Goal: Task Accomplishment & Management: Manage account settings

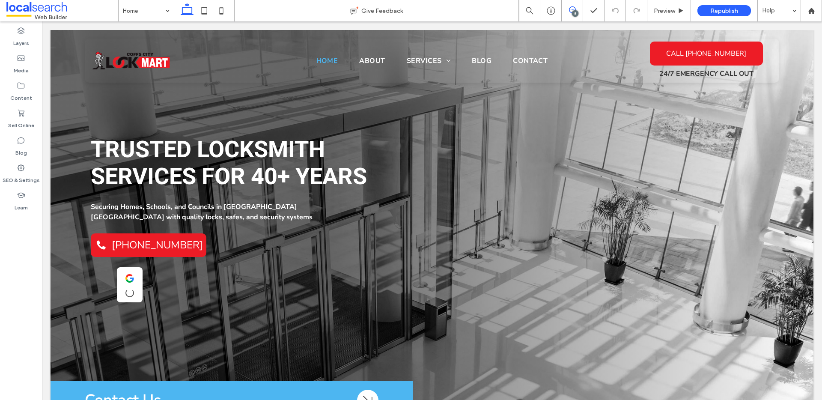
click at [574, 9] on icon at bounding box center [572, 9] width 7 height 7
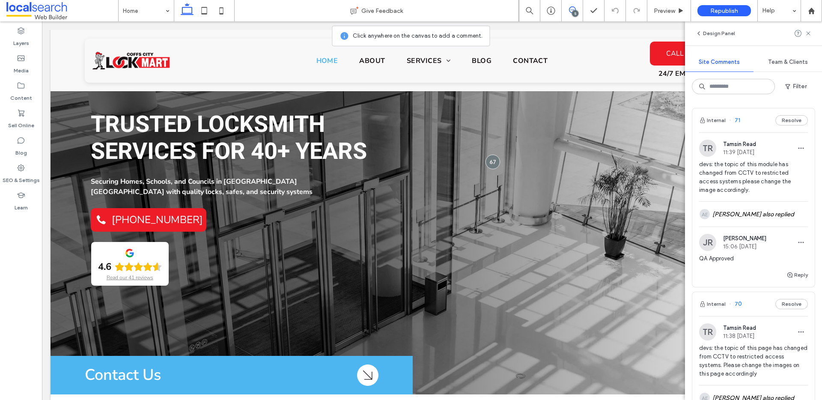
click at [788, 59] on span "Team & Clients" at bounding box center [789, 62] width 40 height 7
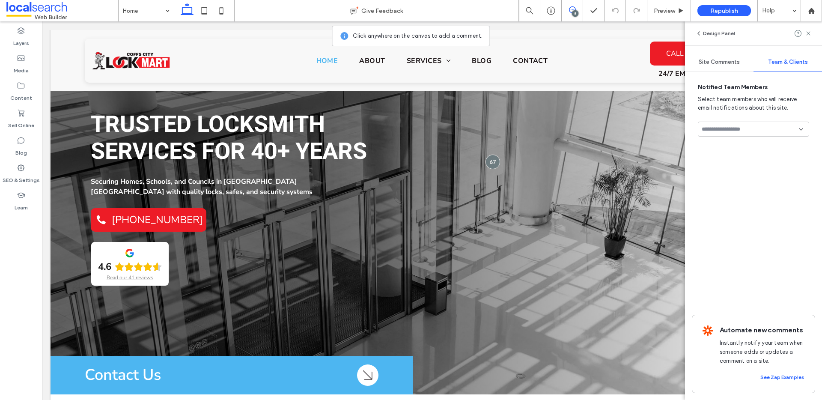
click at [723, 64] on span "Site Comments" at bounding box center [719, 62] width 41 height 7
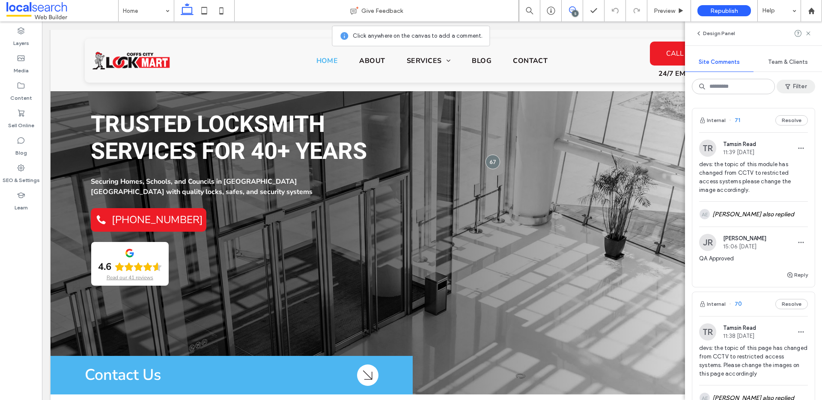
click at [792, 90] on span "button" at bounding box center [789, 86] width 9 height 13
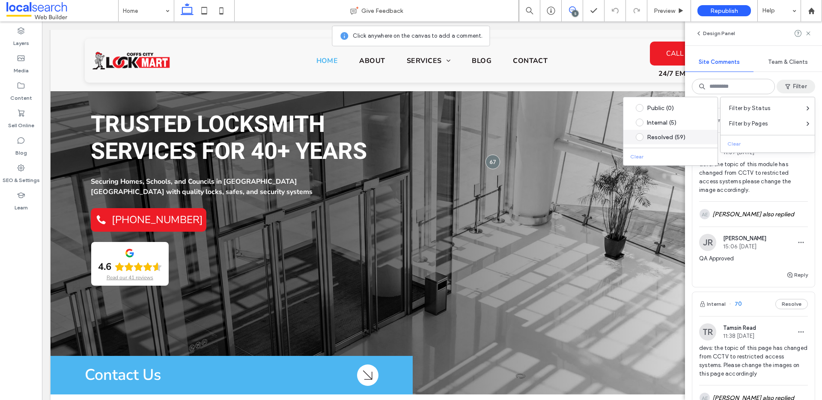
click at [662, 139] on div "Resolved (59)" at bounding box center [677, 137] width 60 height 7
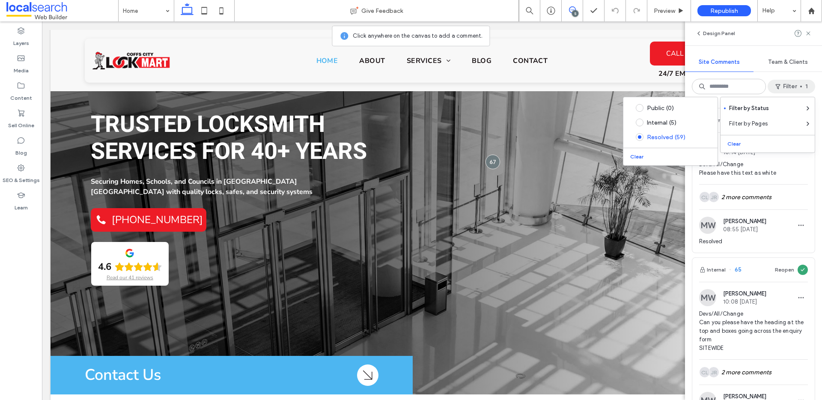
click at [814, 75] on div "Design Panel Site Comments Team & Clients Filter 1 Internal 66 Reopen MW Moniqu…" at bounding box center [753, 210] width 137 height 379
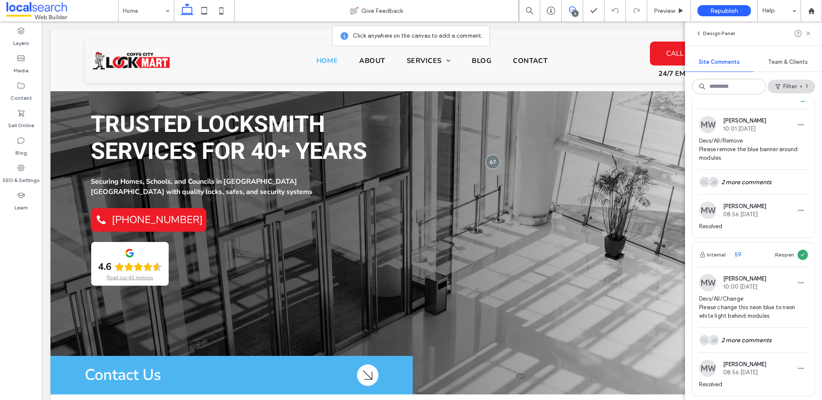
scroll to position [1062, 0]
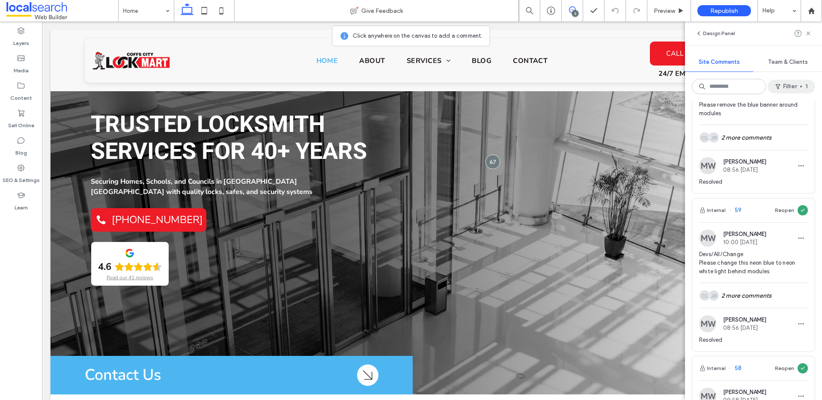
click at [786, 84] on button "Filter 1" at bounding box center [792, 87] width 48 height 14
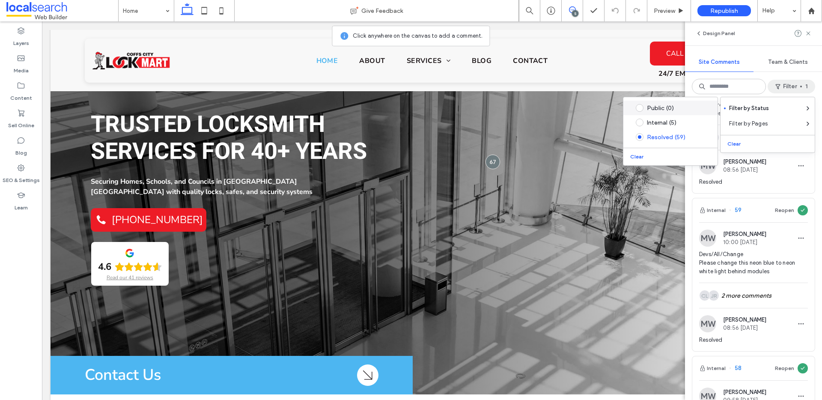
click at [662, 109] on div "Public (0)" at bounding box center [677, 108] width 60 height 7
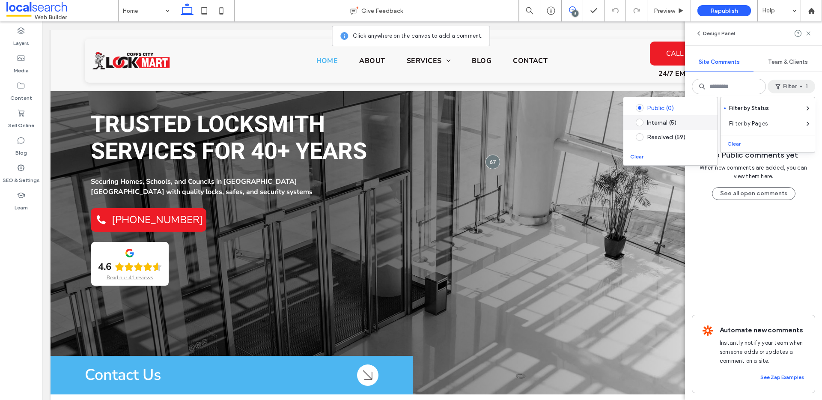
click at [655, 119] on div "Internal (5)" at bounding box center [677, 122] width 60 height 7
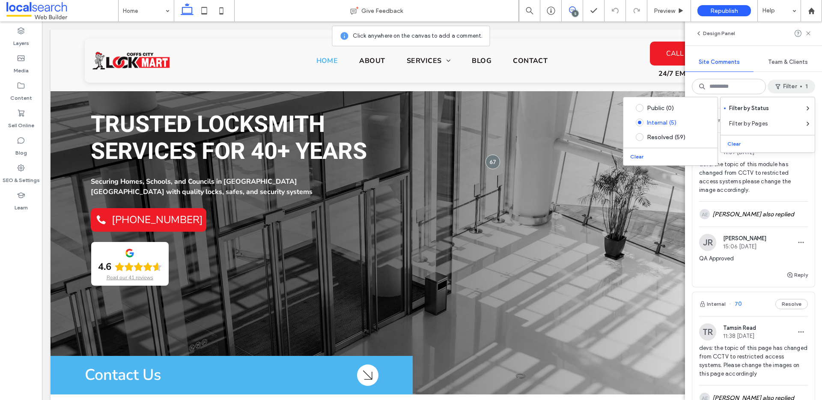
click at [818, 87] on div "Design Panel Site Comments Team & Clients Filter 1 Internal 71 Resolve TR Tamsi…" at bounding box center [753, 210] width 137 height 379
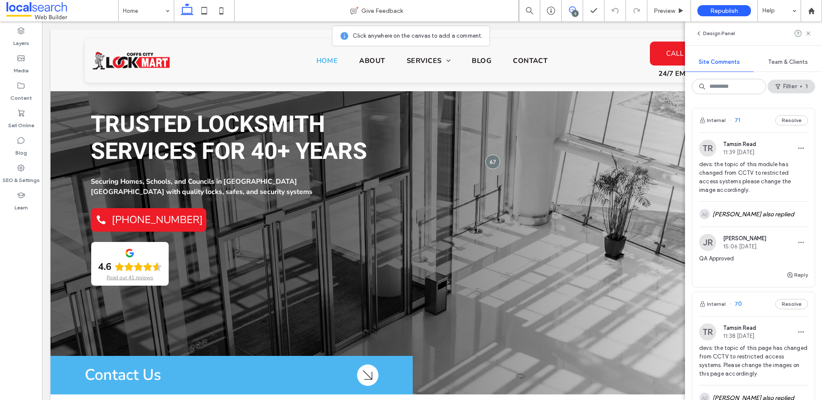
scroll to position [2, 0]
click at [811, 34] on icon at bounding box center [808, 33] width 7 height 7
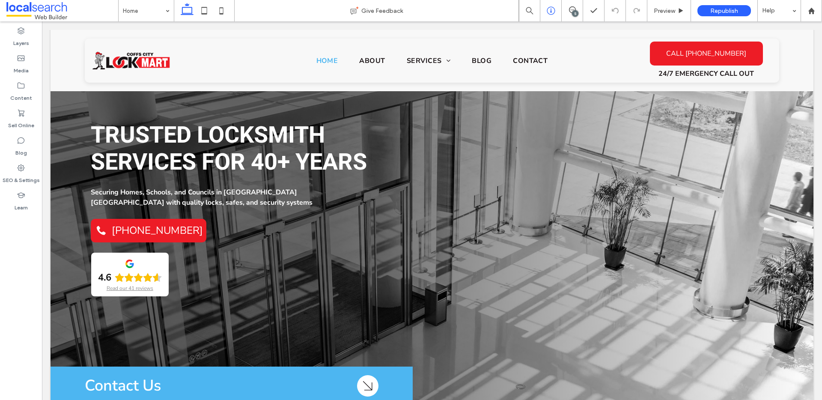
scroll to position [9, 0]
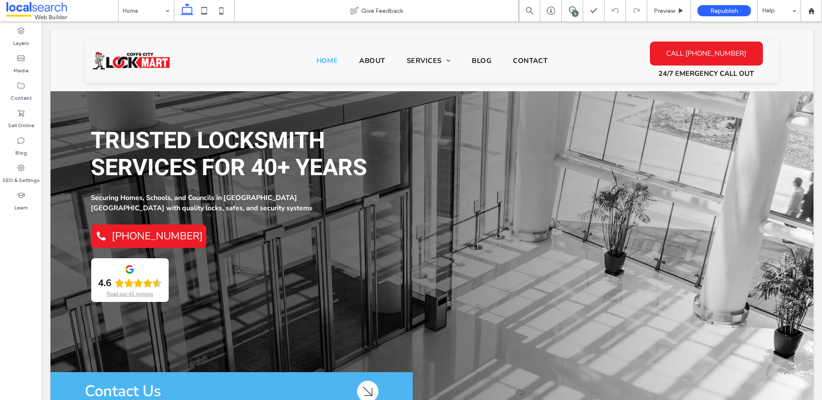
click at [578, 13] on div "5" at bounding box center [575, 13] width 6 height 6
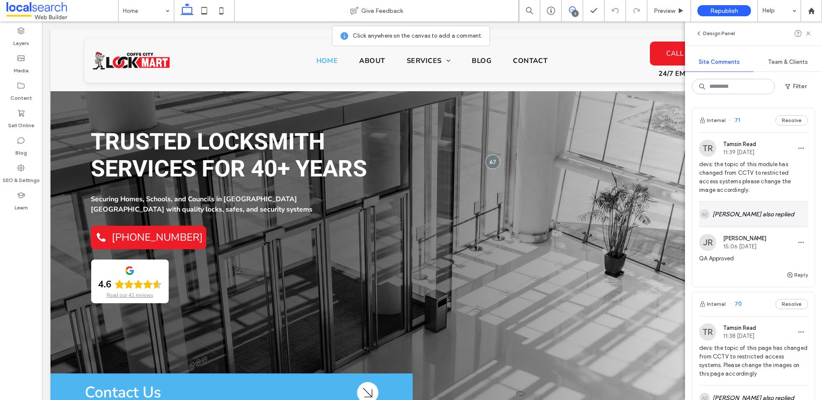
scroll to position [7, 0]
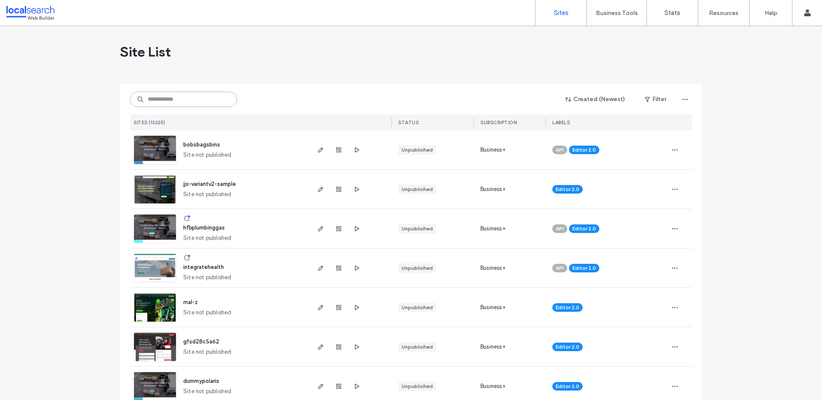
click at [176, 93] on input at bounding box center [183, 99] width 107 height 15
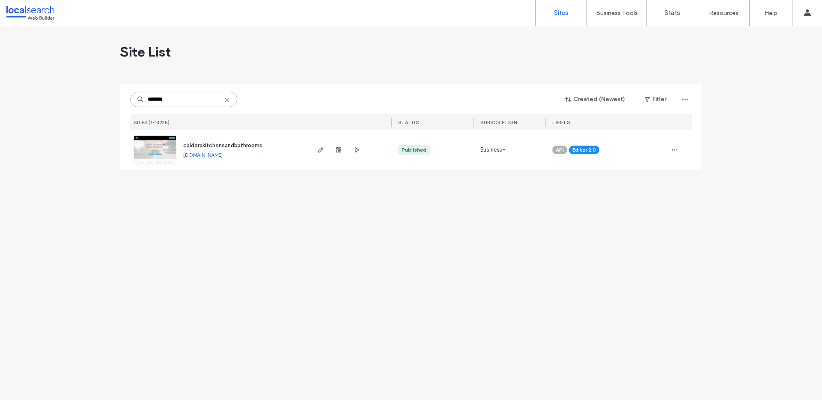
type input "*******"
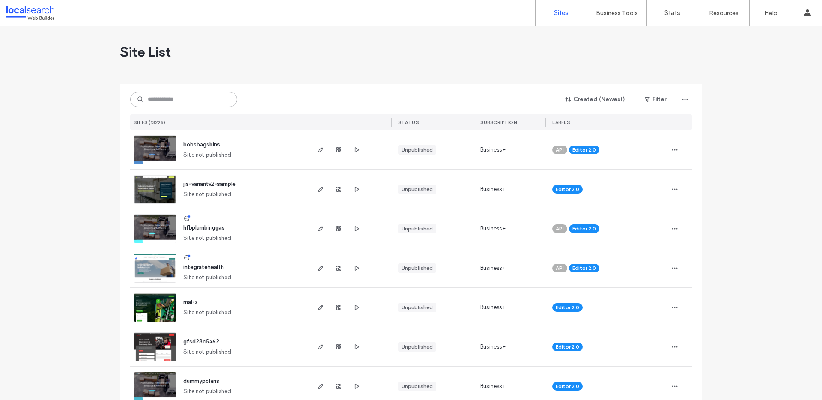
click at [156, 101] on input at bounding box center [183, 99] width 107 height 15
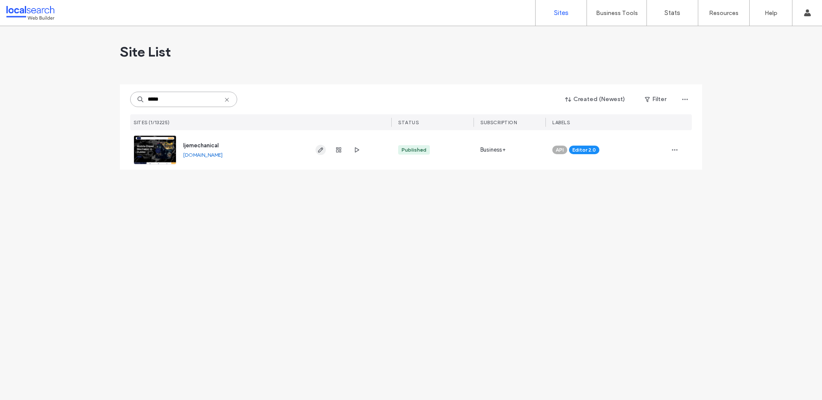
type input "*****"
click at [321, 151] on icon "button" at bounding box center [320, 150] width 7 height 7
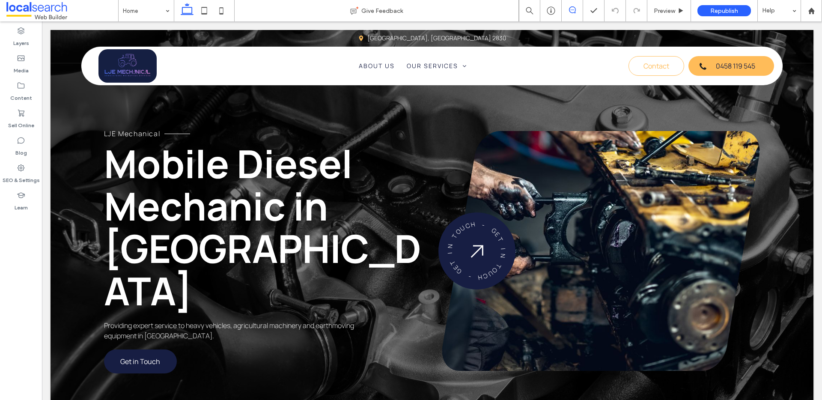
click at [575, 9] on use at bounding box center [572, 9] width 7 height 7
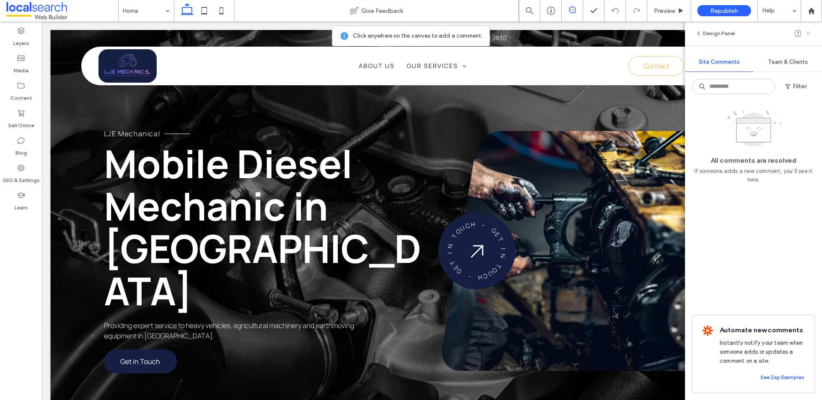
click at [809, 34] on use at bounding box center [809, 33] width 4 height 4
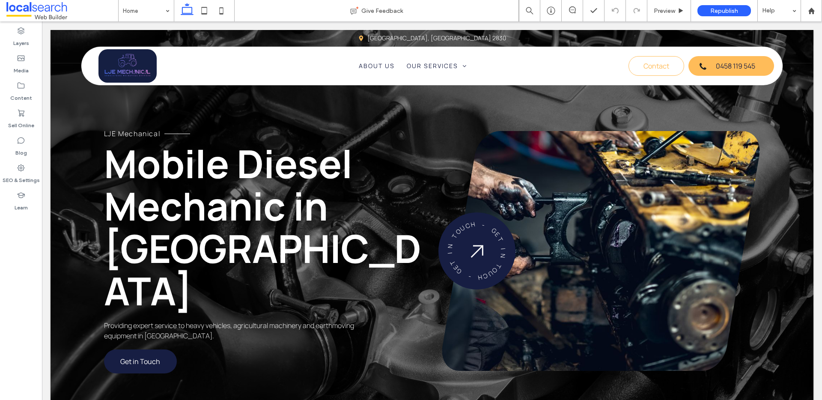
drag, startPoint x: 76, startPoint y: 11, endPoint x: 78, endPoint y: 2, distance: 9.1
click at [76, 11] on span at bounding box center [62, 10] width 112 height 17
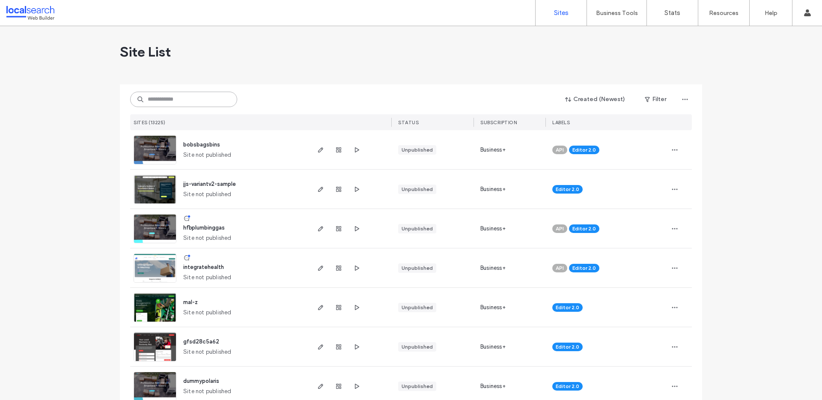
click at [171, 100] on input at bounding box center [183, 99] width 107 height 15
paste input "********"
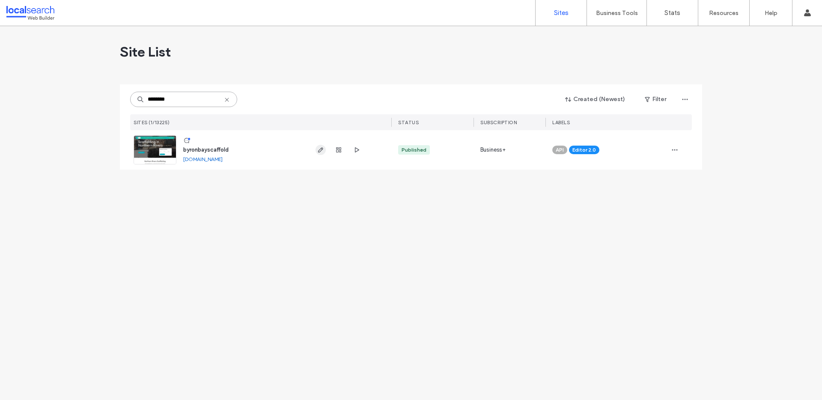
type input "********"
click at [322, 153] on icon "button" at bounding box center [320, 150] width 7 height 7
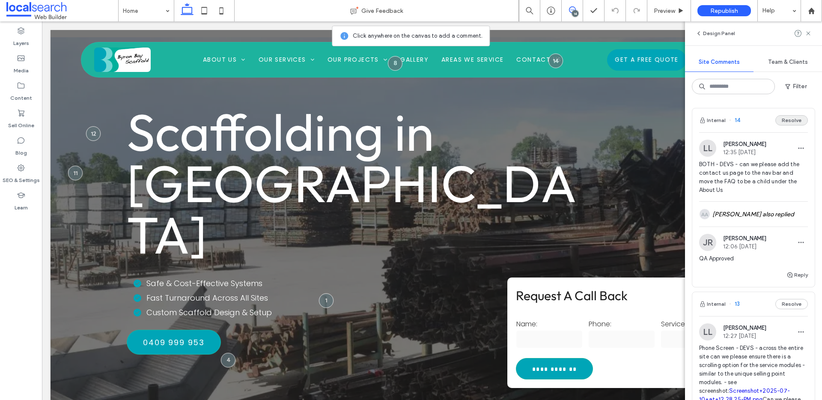
click at [780, 121] on button "Resolve" at bounding box center [792, 120] width 33 height 10
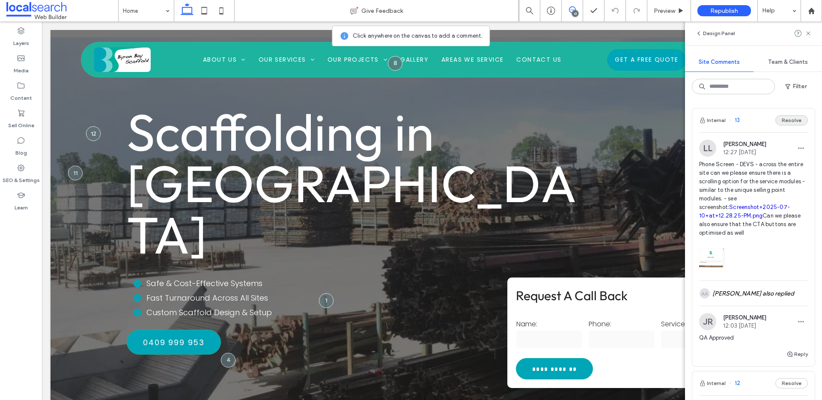
click at [788, 120] on button "Resolve" at bounding box center [792, 120] width 33 height 10
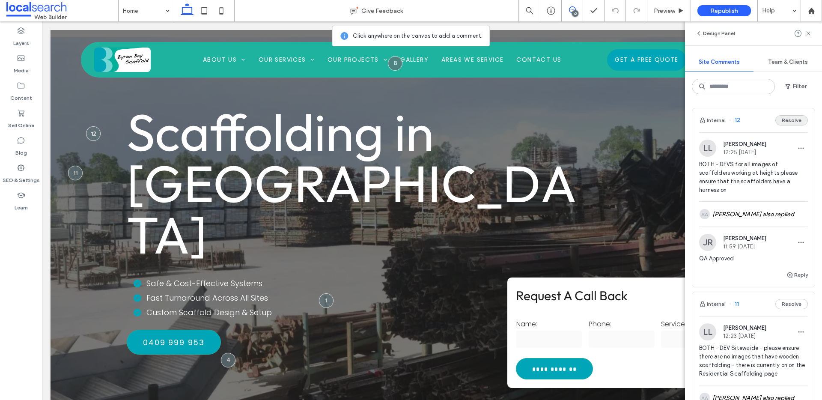
click at [779, 118] on button "Resolve" at bounding box center [792, 120] width 33 height 10
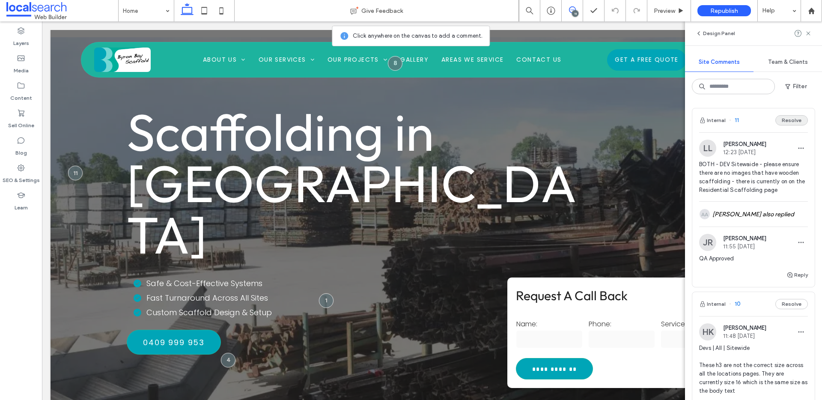
click at [783, 121] on button "Resolve" at bounding box center [792, 120] width 33 height 10
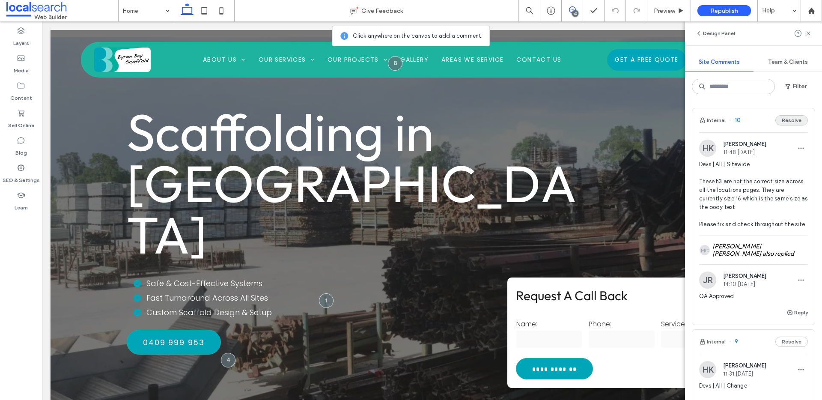
click at [791, 120] on button "Resolve" at bounding box center [792, 120] width 33 height 10
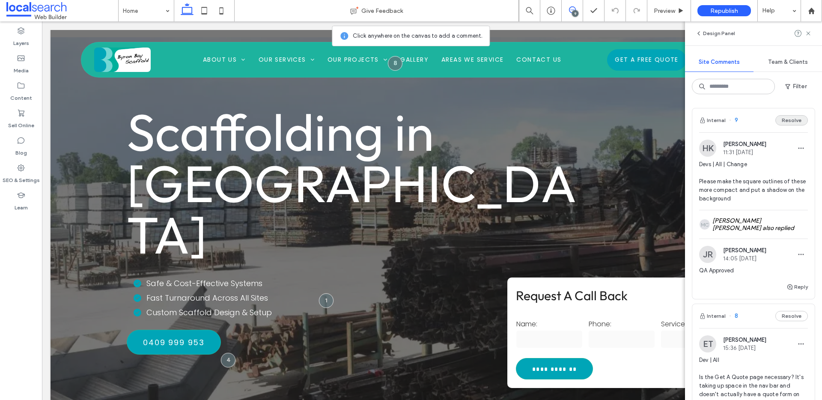
click at [786, 117] on button "Resolve" at bounding box center [792, 120] width 33 height 10
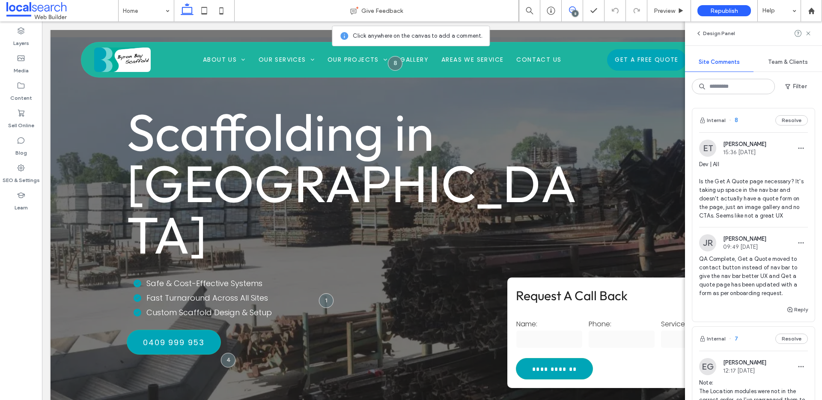
click at [786, 117] on button "Resolve" at bounding box center [792, 120] width 33 height 10
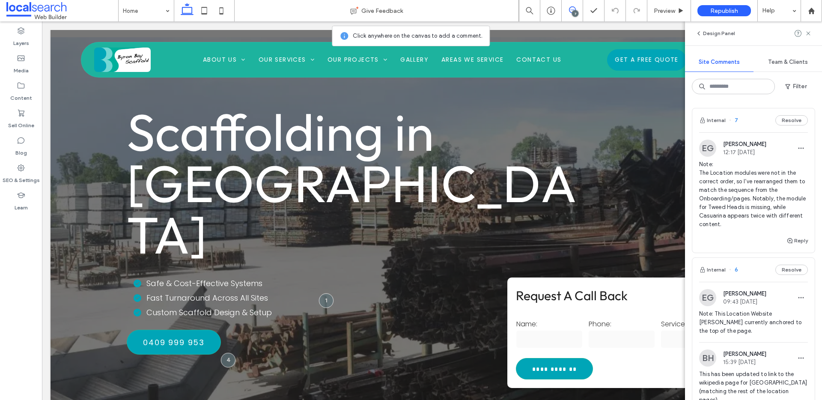
click at [786, 117] on button "Resolve" at bounding box center [792, 120] width 33 height 10
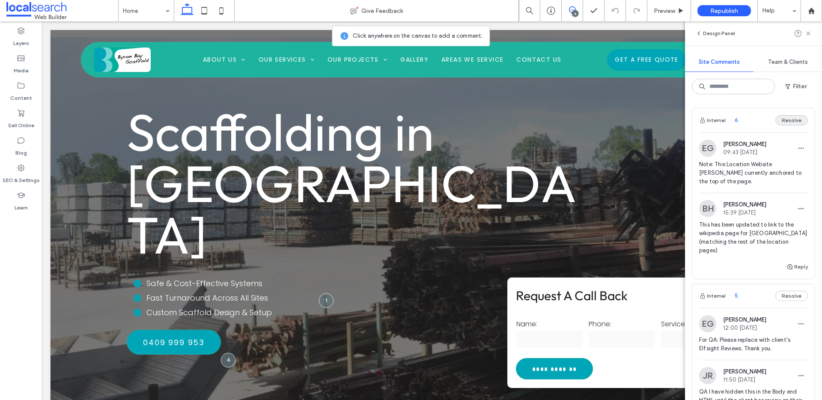
click at [785, 123] on button "Resolve" at bounding box center [792, 120] width 33 height 10
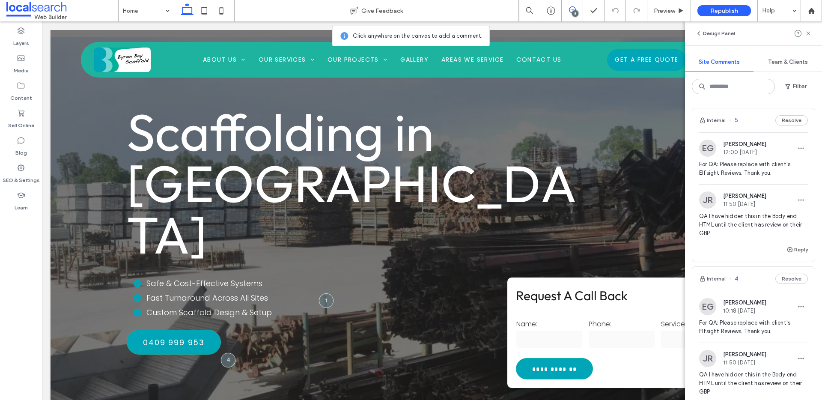
click at [785, 123] on button "Resolve" at bounding box center [792, 120] width 33 height 10
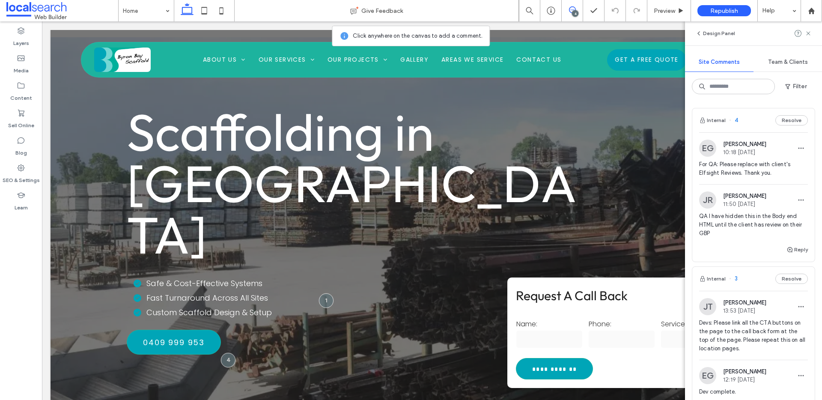
click at [785, 123] on button "Resolve" at bounding box center [792, 120] width 33 height 10
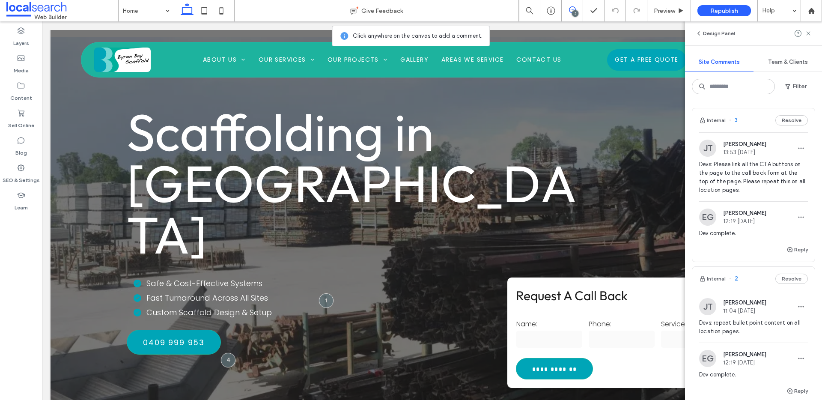
click at [785, 123] on button "Resolve" at bounding box center [792, 120] width 33 height 10
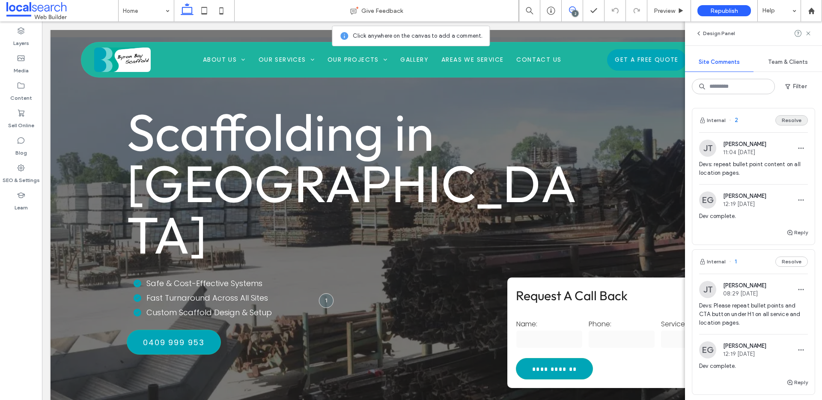
click at [790, 120] on button "Resolve" at bounding box center [792, 120] width 33 height 10
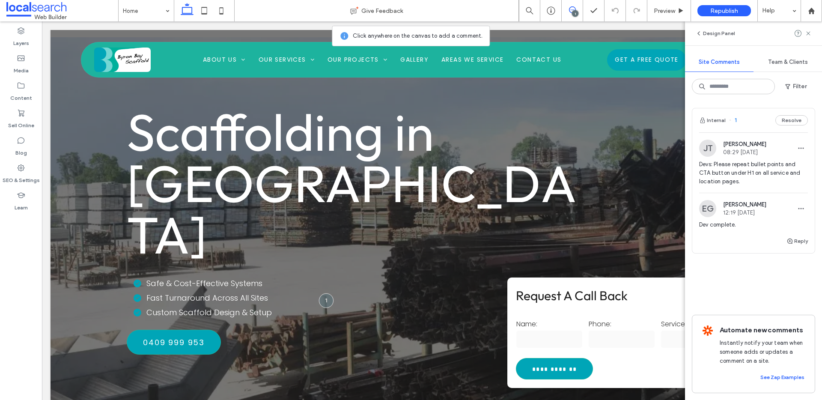
click at [790, 120] on button "Resolve" at bounding box center [792, 120] width 33 height 10
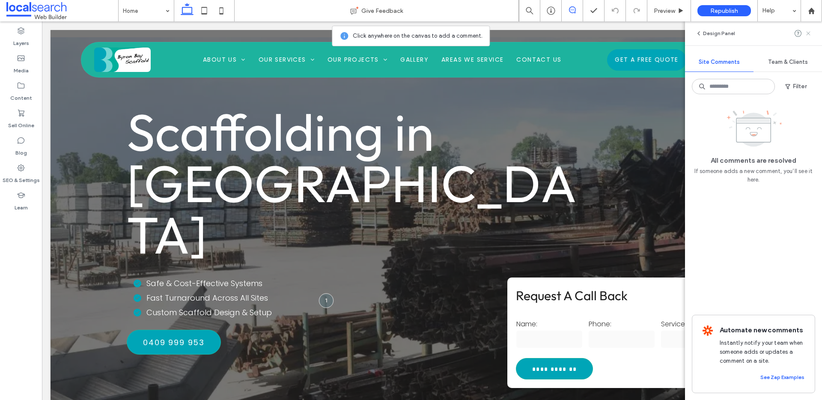
click at [809, 35] on icon at bounding box center [808, 33] width 7 height 7
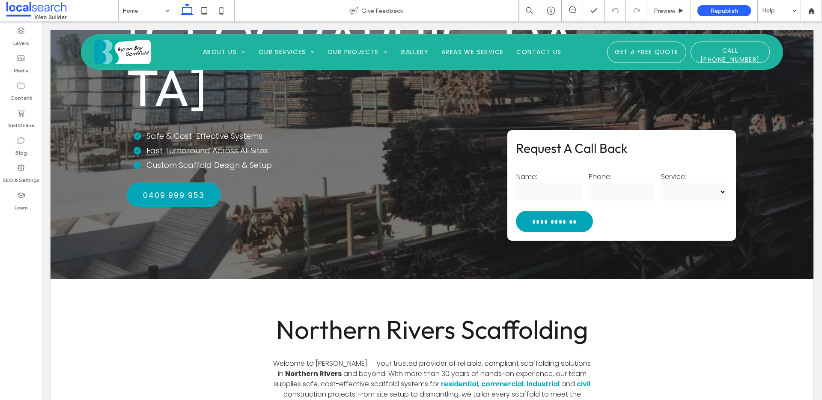
scroll to position [156, 0]
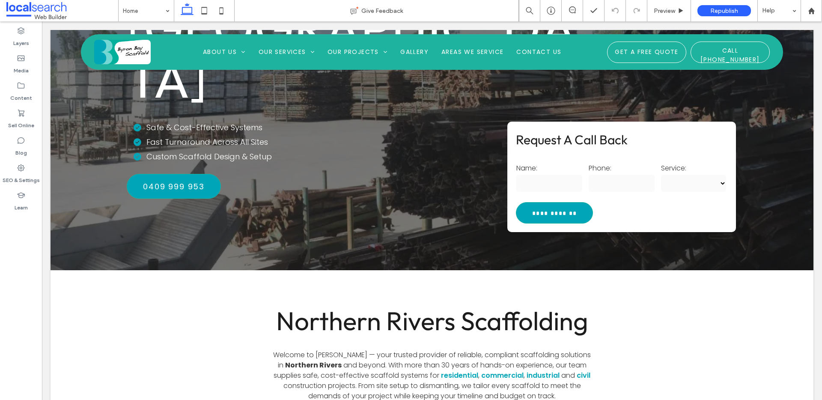
click at [691, 175] on select "**********" at bounding box center [693, 183] width 65 height 17
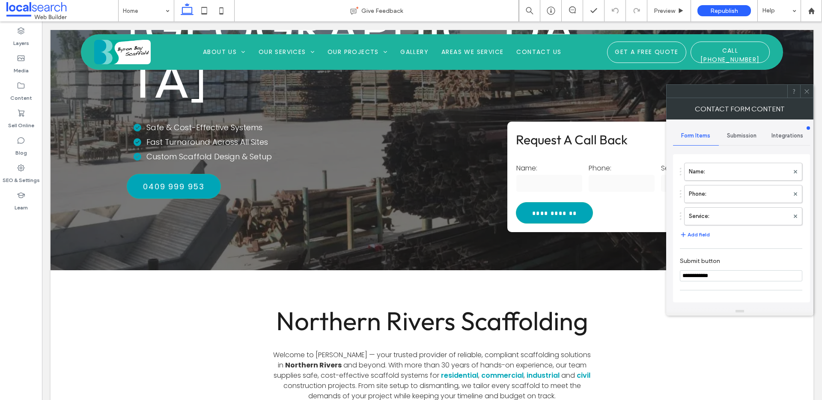
click at [808, 93] on use at bounding box center [807, 91] width 4 height 4
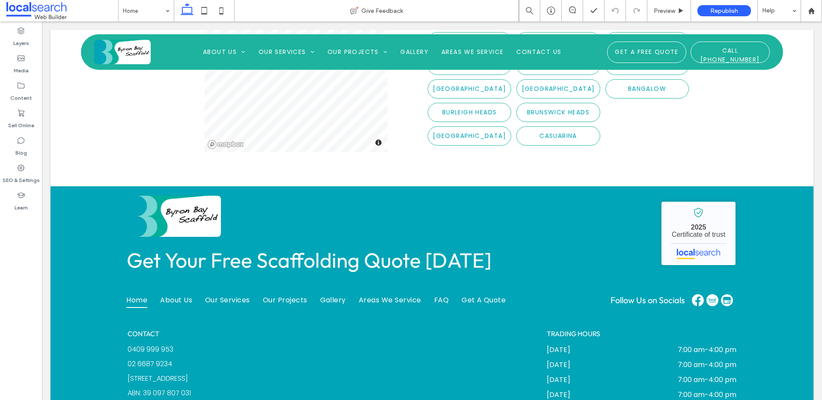
scroll to position [1948, 0]
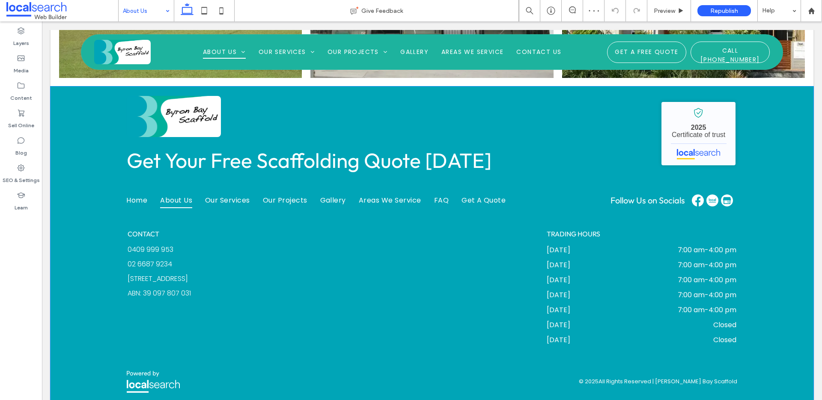
scroll to position [762, 0]
click at [152, 0] on input at bounding box center [144, 10] width 42 height 21
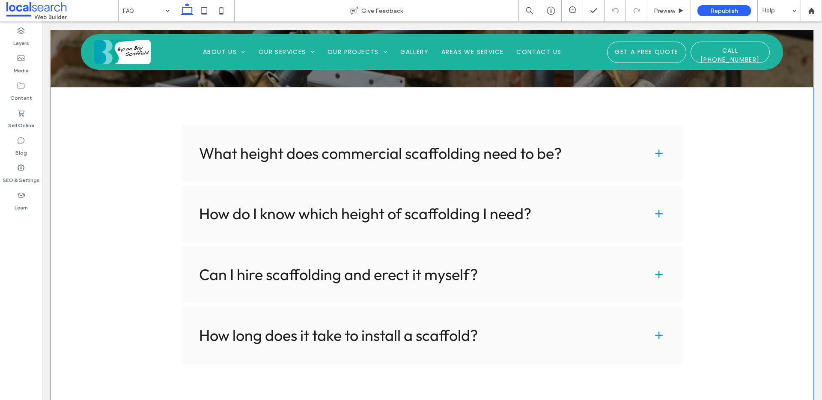
scroll to position [174, 0]
click at [649, 152] on div "What height does commercial scaffolding need to be?" at bounding box center [432, 154] width 500 height 57
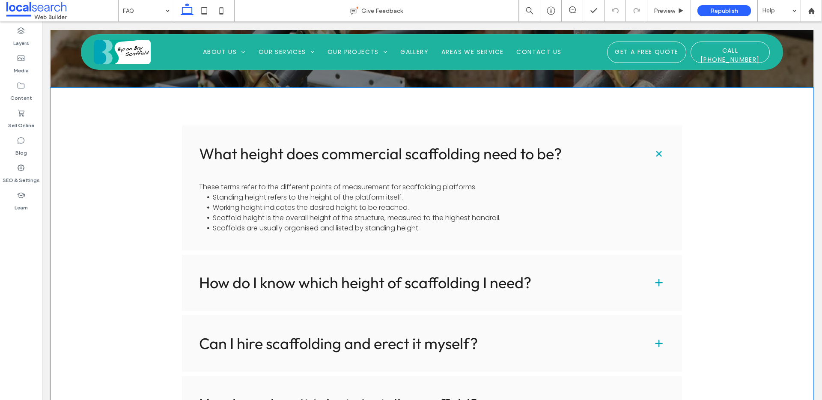
click at [652, 152] on span at bounding box center [659, 154] width 15 height 15
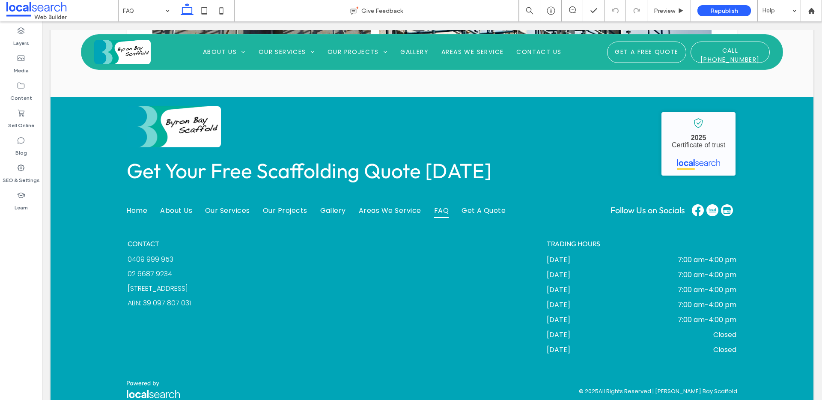
scroll to position [888, 0]
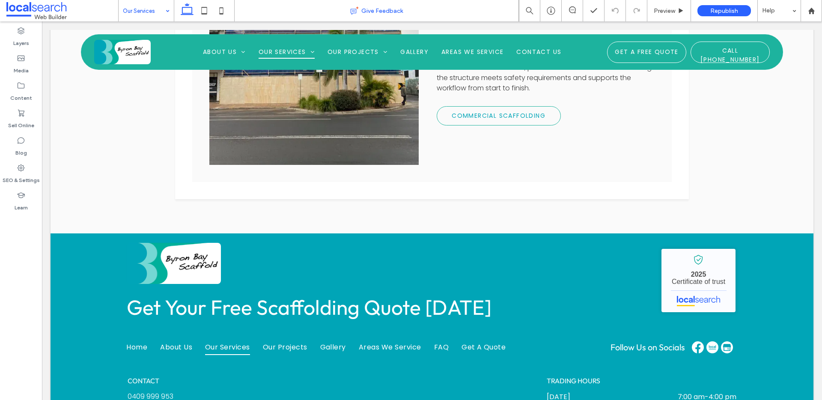
scroll to position [681, 0]
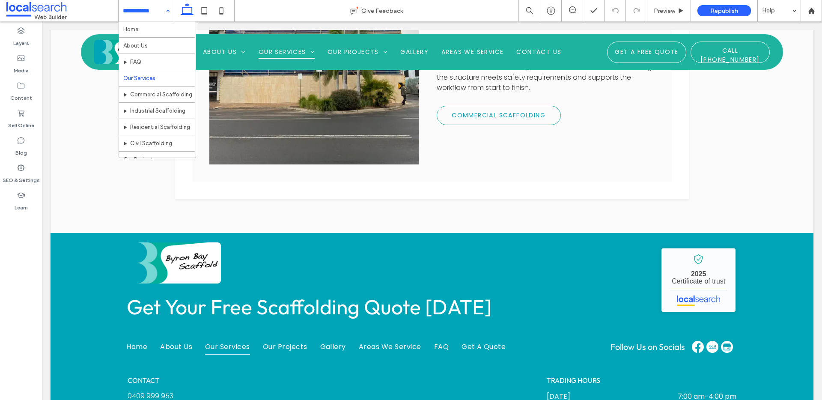
click at [167, 9] on div "Home About Us FAQ Our Services Commercial Scaffolding Industrial Scaffolding Re…" at bounding box center [146, 10] width 55 height 21
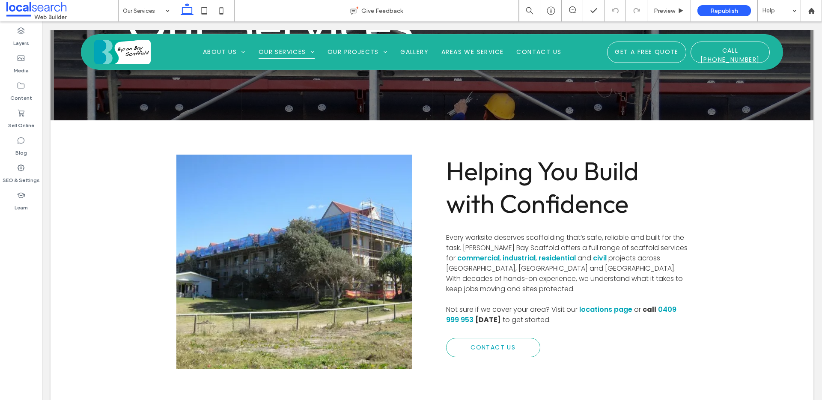
scroll to position [0, 0]
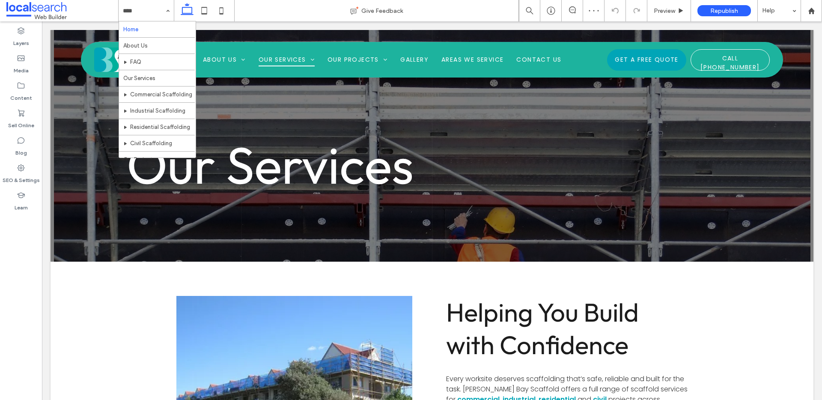
click at [174, 10] on div at bounding box center [204, 10] width 61 height 21
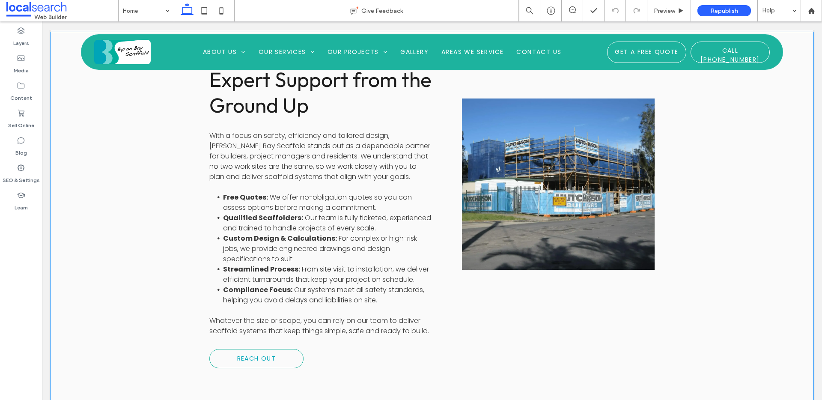
scroll to position [1523, 0]
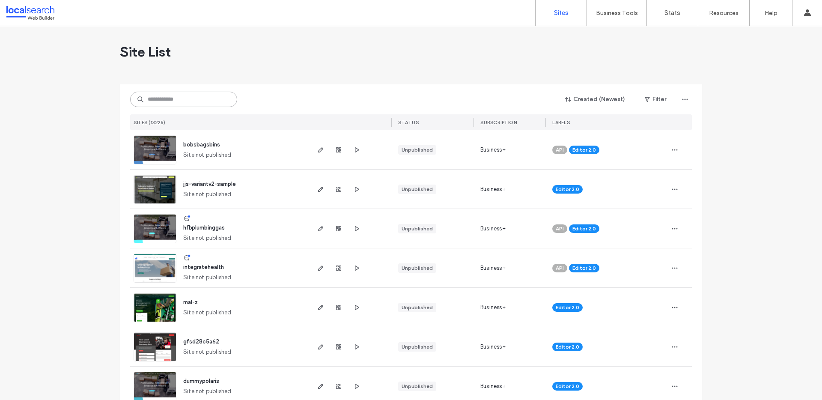
click at [174, 99] on input at bounding box center [183, 99] width 107 height 15
paste input "********"
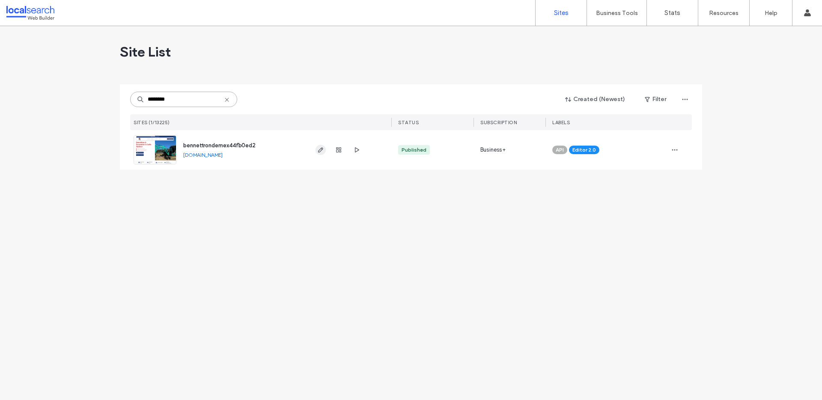
type input "********"
click at [324, 148] on icon "button" at bounding box center [320, 150] width 7 height 7
